Goal: Transaction & Acquisition: Purchase product/service

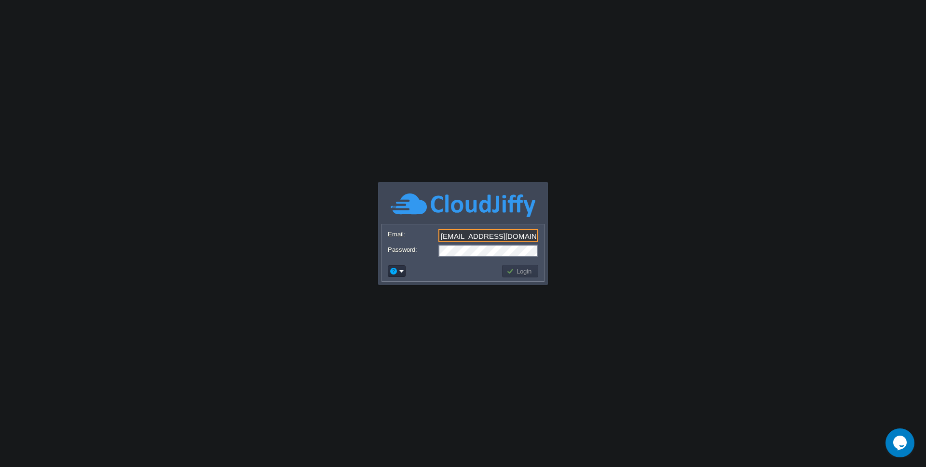
type input "[EMAIL_ADDRESS][DOMAIN_NAME]"
click at [517, 272] on button "Login" at bounding box center [521, 271] width 28 height 9
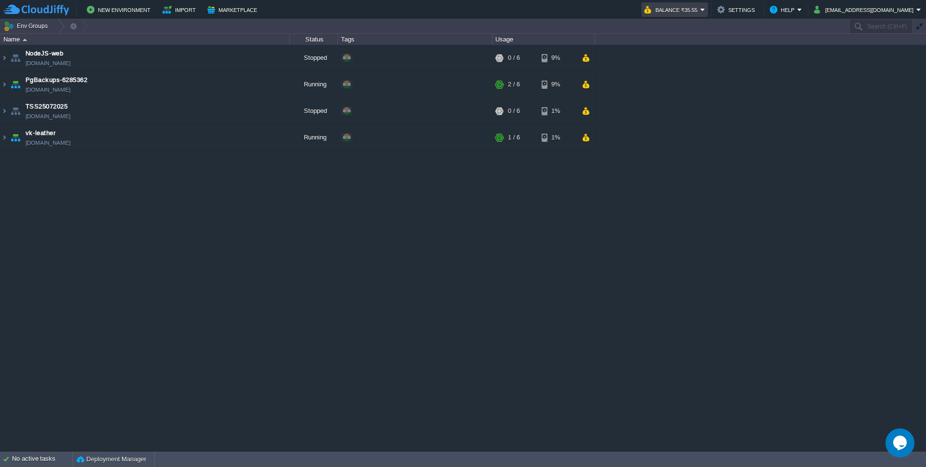
click at [701, 9] on button "Balance ₹35.55" at bounding box center [673, 10] width 56 height 12
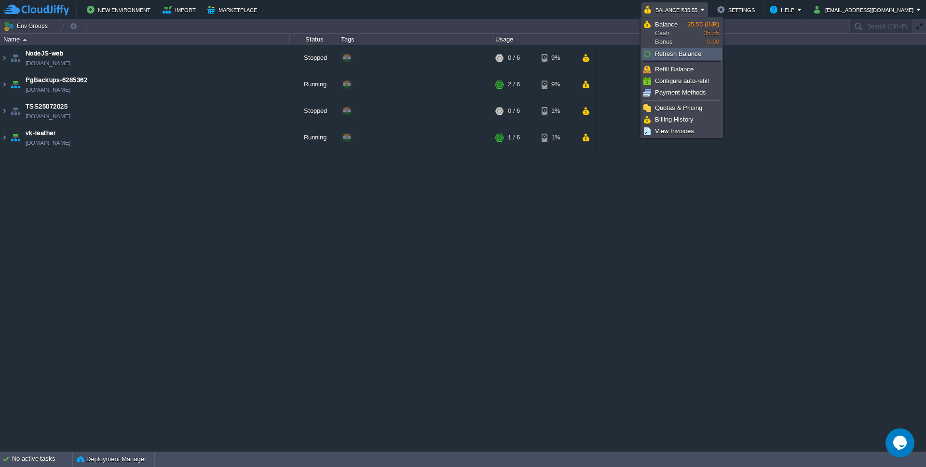
click at [677, 53] on span "Refresh Balance" at bounding box center [678, 53] width 46 height 7
click at [677, 72] on span "Refill Balance" at bounding box center [674, 69] width 39 height 7
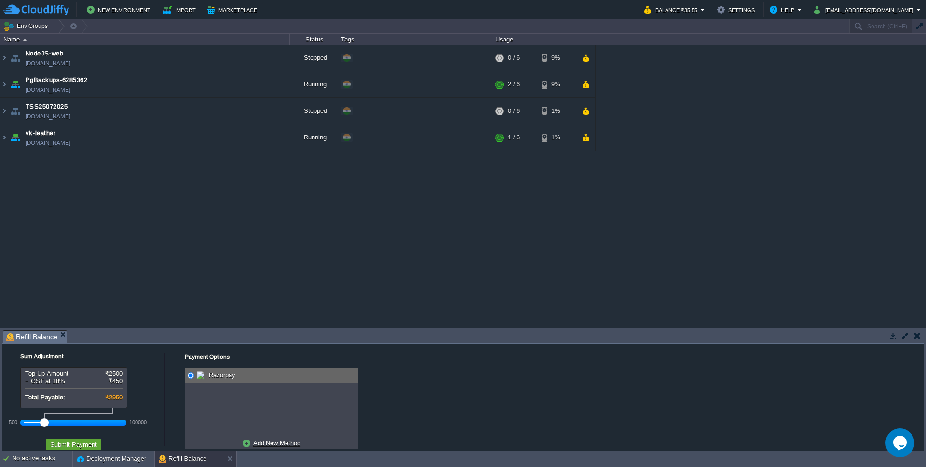
click at [279, 448] on link "Add New Method" at bounding box center [271, 443] width 63 height 12
click at [183, 375] on div "Payment Options No payment methods available Razorpay Add New Method Credit/Deb…" at bounding box center [544, 407] width 759 height 126
radio input "true"
click at [199, 377] on img at bounding box center [203, 376] width 12 height 12
drag, startPoint x: 45, startPoint y: 423, endPoint x: 33, endPoint y: 423, distance: 11.6
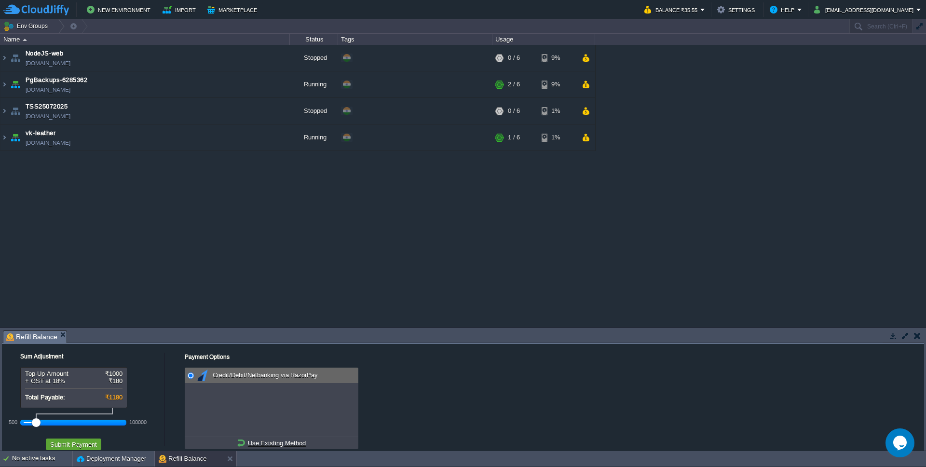
click at [33, 423] on div at bounding box center [36, 422] width 9 height 9
click at [83, 443] on button "Submit Payment" at bounding box center [73, 444] width 53 height 9
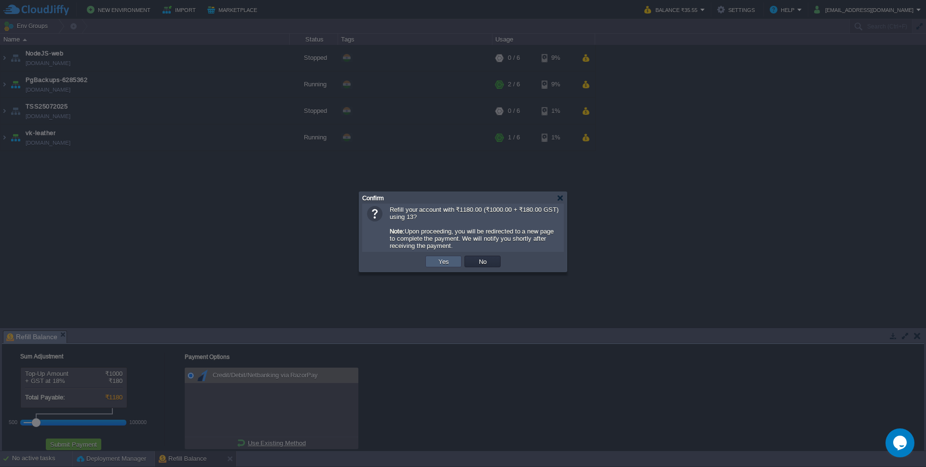
click at [450, 260] on td "Yes" at bounding box center [444, 262] width 36 height 12
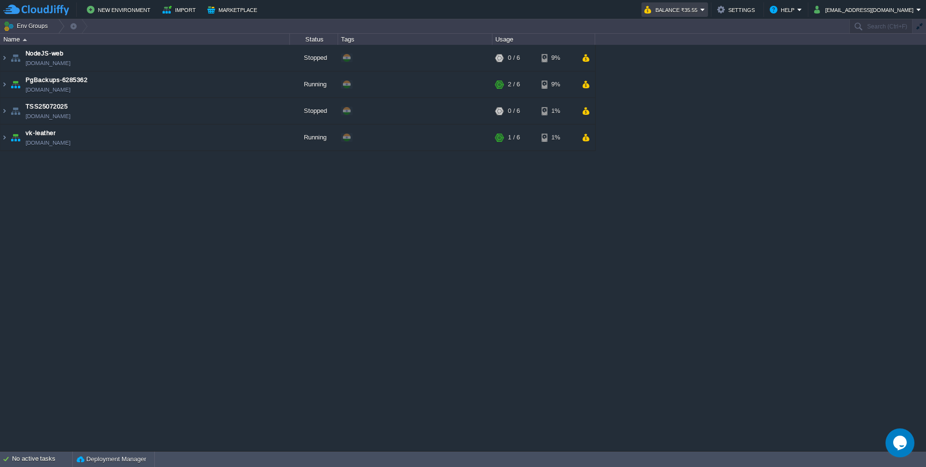
click at [701, 7] on button "Balance ₹35.55" at bounding box center [673, 10] width 56 height 12
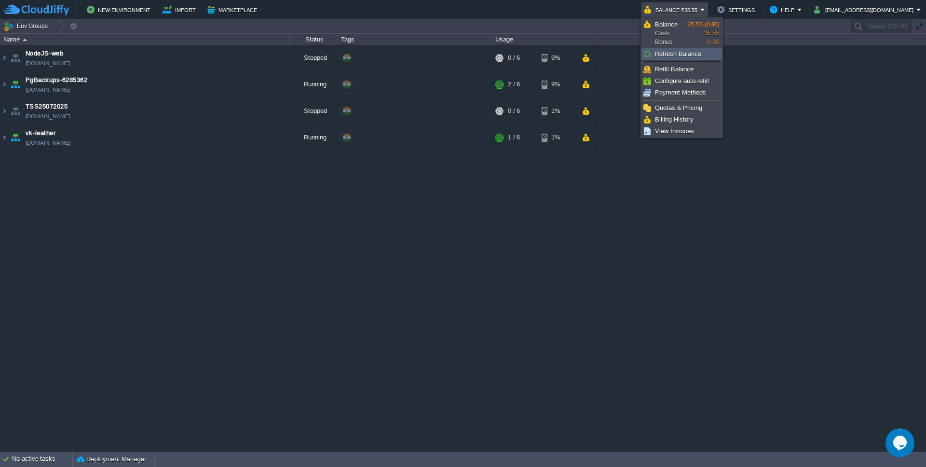
click at [693, 54] on span "Refresh Balance" at bounding box center [678, 53] width 46 height 7
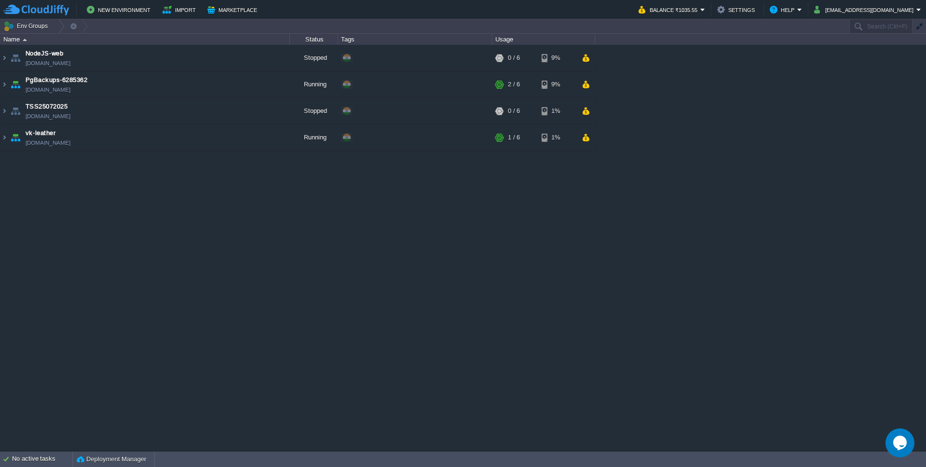
click at [597, 14] on td "New Environment Import Marketplace" at bounding box center [315, 9] width 624 height 14
click at [911, 12] on button "[EMAIL_ADDRESS][DOMAIN_NAME]" at bounding box center [865, 10] width 102 height 12
click at [845, 53] on span "Sign out" at bounding box center [847, 50] width 23 height 7
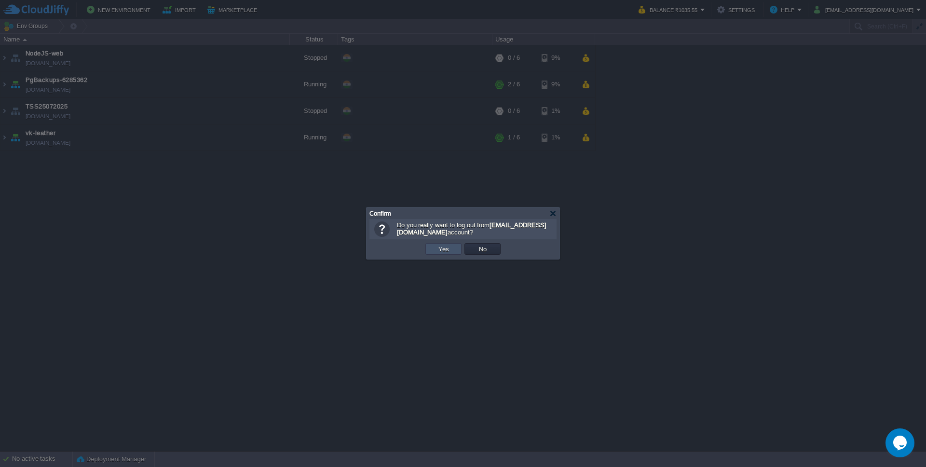
click at [451, 249] on button "Yes" at bounding box center [444, 249] width 16 height 9
